Goal: Information Seeking & Learning: Understand process/instructions

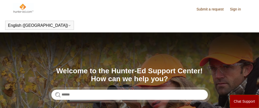
click at [73, 88] on div "Search Welcome to the Hunter-Ed Support Center! How can we help you?" at bounding box center [129, 83] width 156 height 33
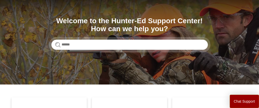
scroll to position [63, 0]
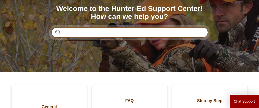
click at [107, 29] on input "Search" at bounding box center [129, 32] width 156 height 10
type input "********"
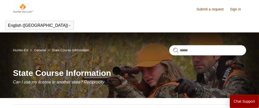
click at [190, 44] on div "Hunter-Ed General State Course Information State Course Information Can I use m…" at bounding box center [129, 66] width 259 height 66
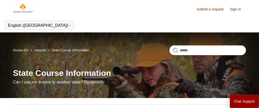
click at [188, 52] on input "Search" at bounding box center [207, 50] width 77 height 10
type input "**********"
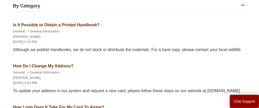
scroll to position [100, 0]
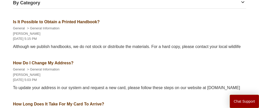
click at [0, 0] on link "Step-by-Step (3)" at bounding box center [0, 0] width 0 height 0
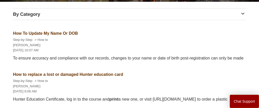
scroll to position [89, 0]
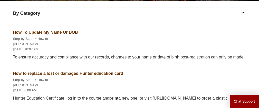
click at [122, 77] on article "Step-by-Step How to Liem Nguyen July 28, 2022 at 8:06 AM Hunter Education Certi…" at bounding box center [129, 89] width 233 height 25
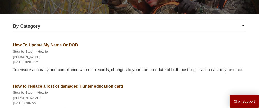
scroll to position [0, 0]
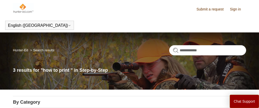
click at [26, 7] on img at bounding box center [23, 8] width 21 height 10
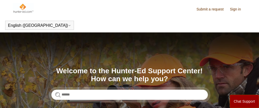
click at [17, 12] on img at bounding box center [23, 8] width 21 height 10
